Goal: Information Seeking & Learning: Learn about a topic

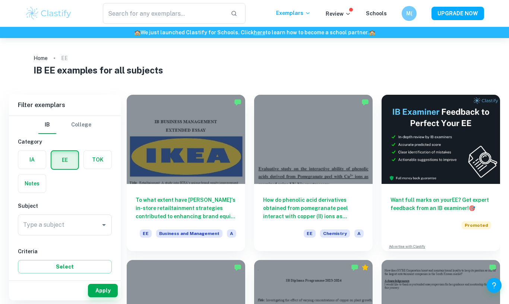
checkbox input "true"
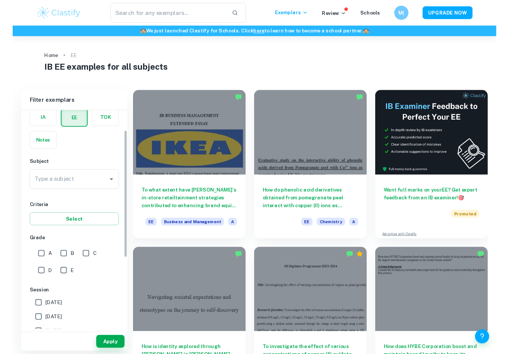
scroll to position [36, 0]
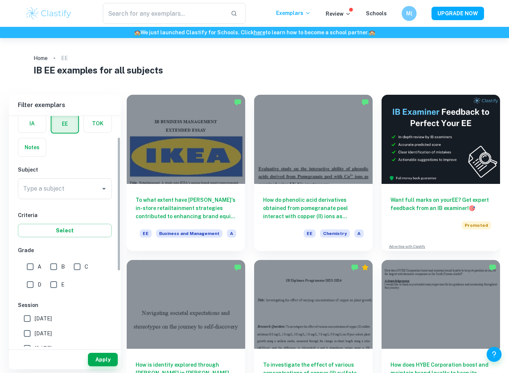
click at [101, 187] on icon "Open" at bounding box center [103, 188] width 9 height 9
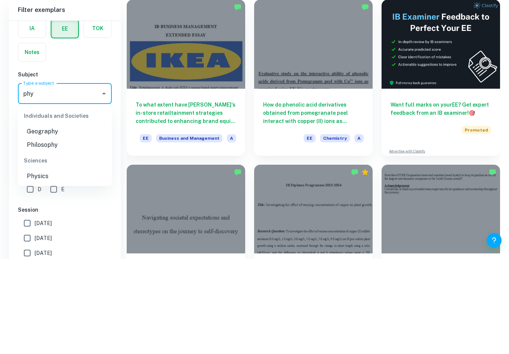
type input "phys"
click at [75, 220] on li "Physics" at bounding box center [65, 226] width 94 height 13
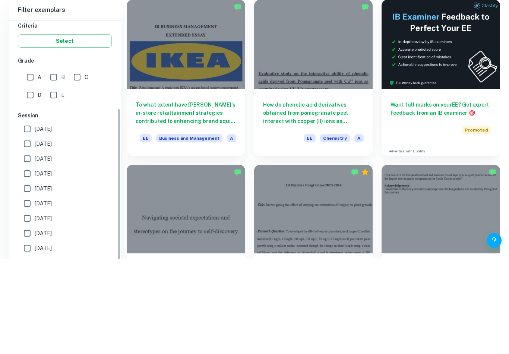
scroll to position [130, 0]
click at [32, 165] on input "A" at bounding box center [30, 172] width 15 height 15
checkbox input "true"
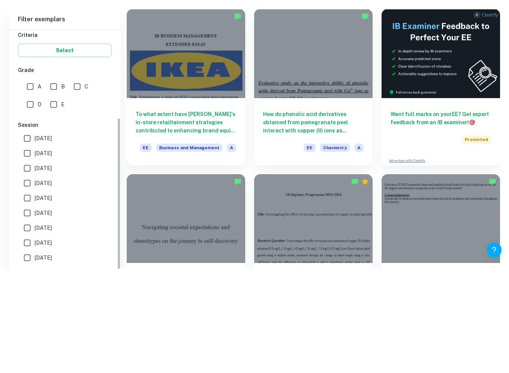
scroll to position [112, 0]
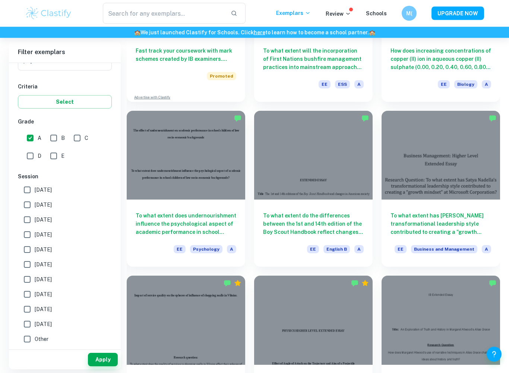
click at [105, 303] on button "Apply" at bounding box center [103, 358] width 30 height 13
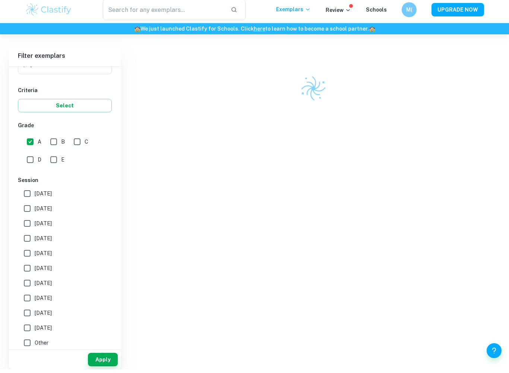
scroll to position [38, 0]
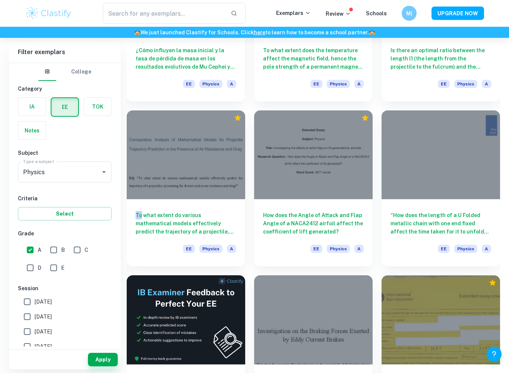
scroll to position [809, 0]
click at [377, 104] on div "“How does the length of a U Folded metallic chain with one end fixed affect the…" at bounding box center [436, 183] width 127 height 165
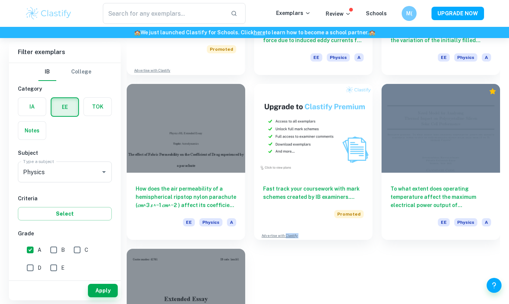
scroll to position [1266, 0]
